Goal: Task Accomplishment & Management: Complete application form

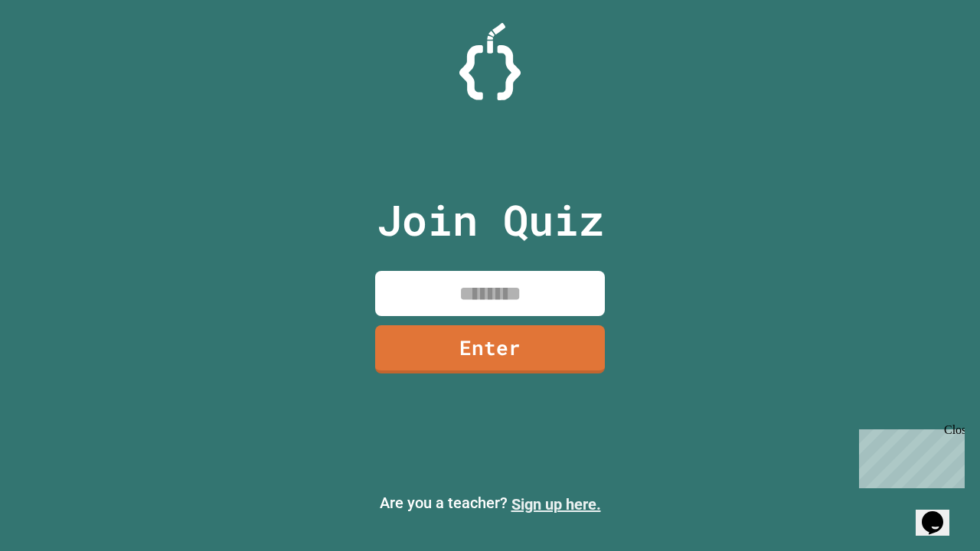
click at [556, 505] on link "Sign up here." at bounding box center [556, 504] width 90 height 18
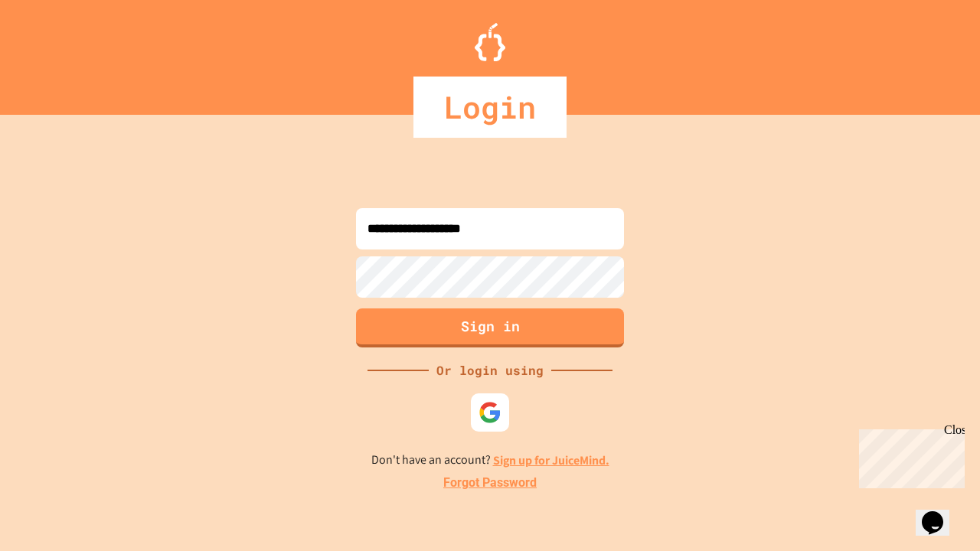
type input "**********"
